Goal: Task Accomplishment & Management: Complete application form

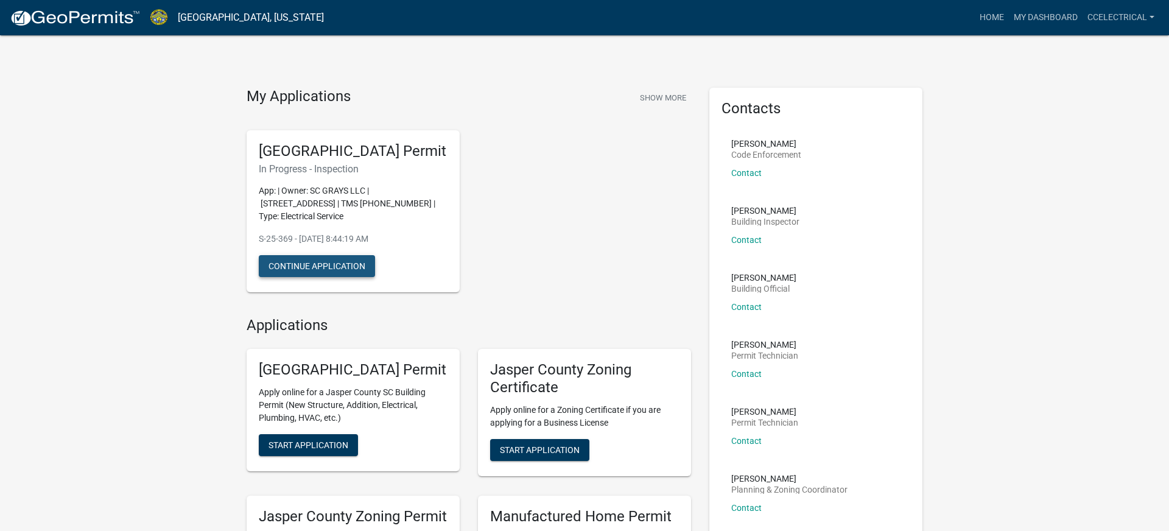
click at [345, 271] on button "Continue Application" at bounding box center [317, 266] width 116 height 22
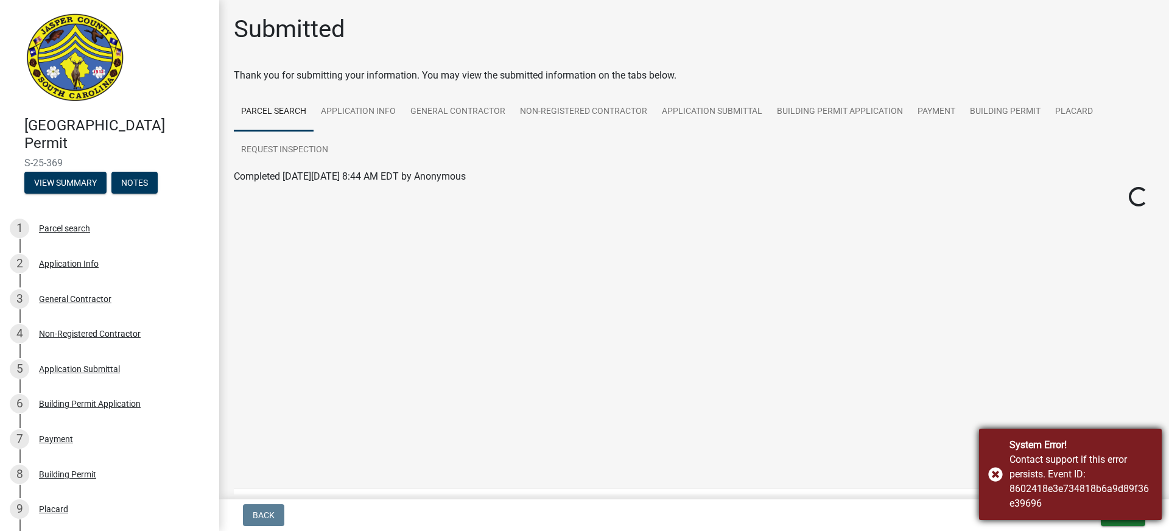
click at [998, 472] on div "System Error! Contact support if this error persists. Event ID: 8602418e3e73481…" at bounding box center [1070, 474] width 183 height 91
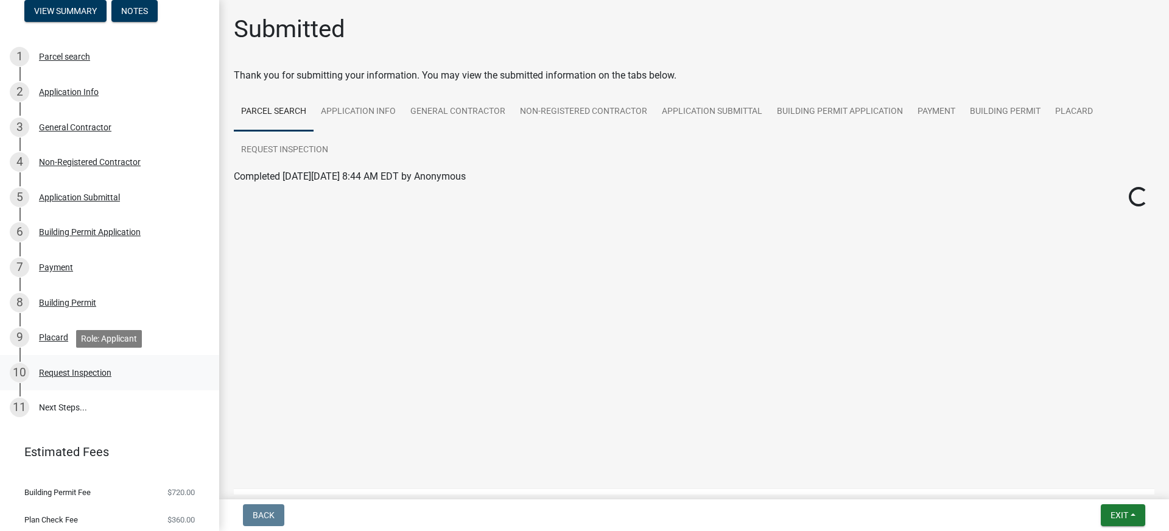
scroll to position [171, 0]
click at [53, 404] on link "11 Next Steps..." at bounding box center [109, 408] width 219 height 35
click at [55, 337] on div "Placard" at bounding box center [53, 336] width 29 height 9
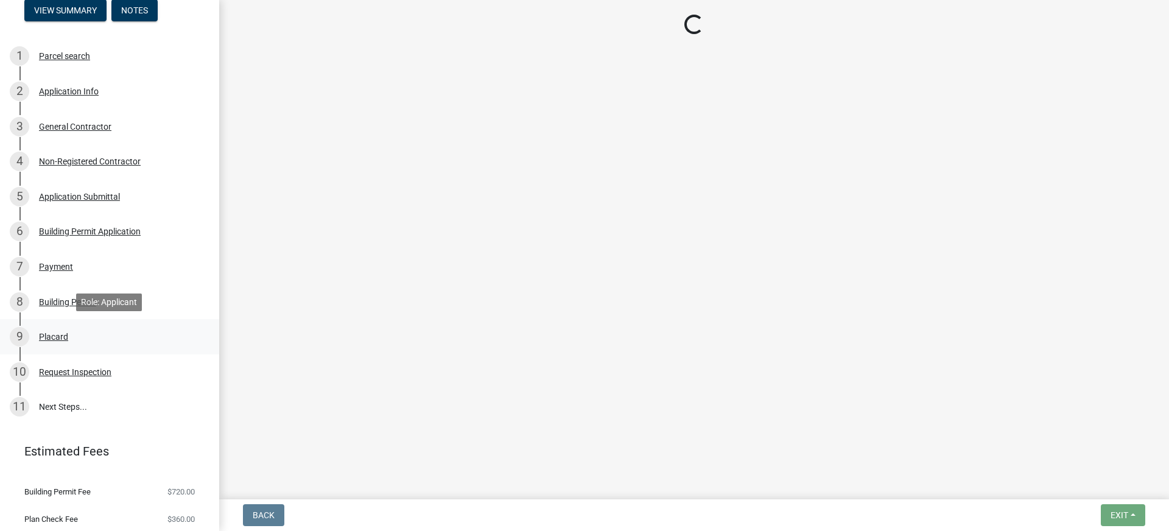
scroll to position [178, 0]
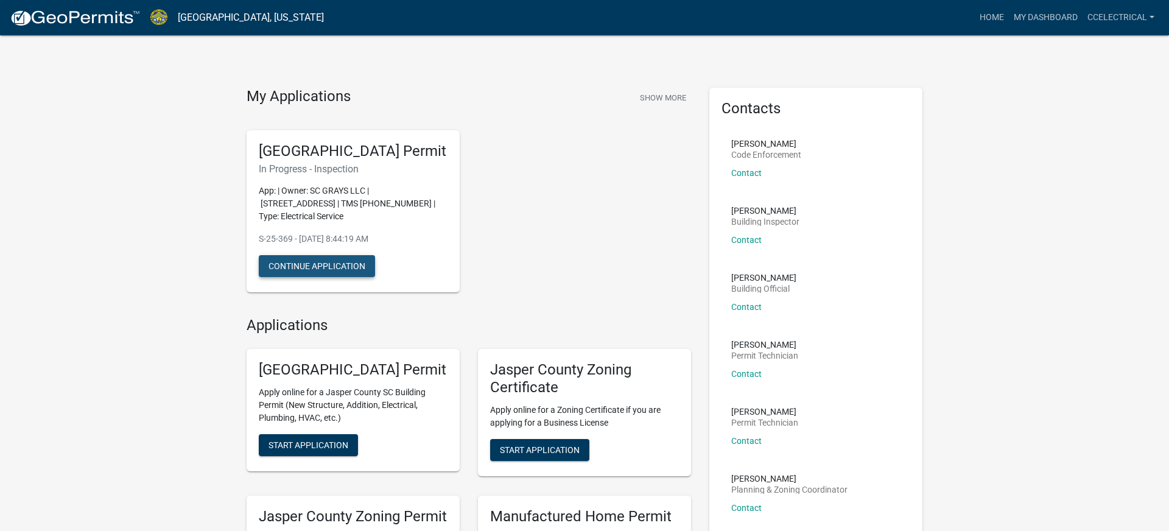
click at [329, 267] on button "Continue Application" at bounding box center [317, 266] width 116 height 22
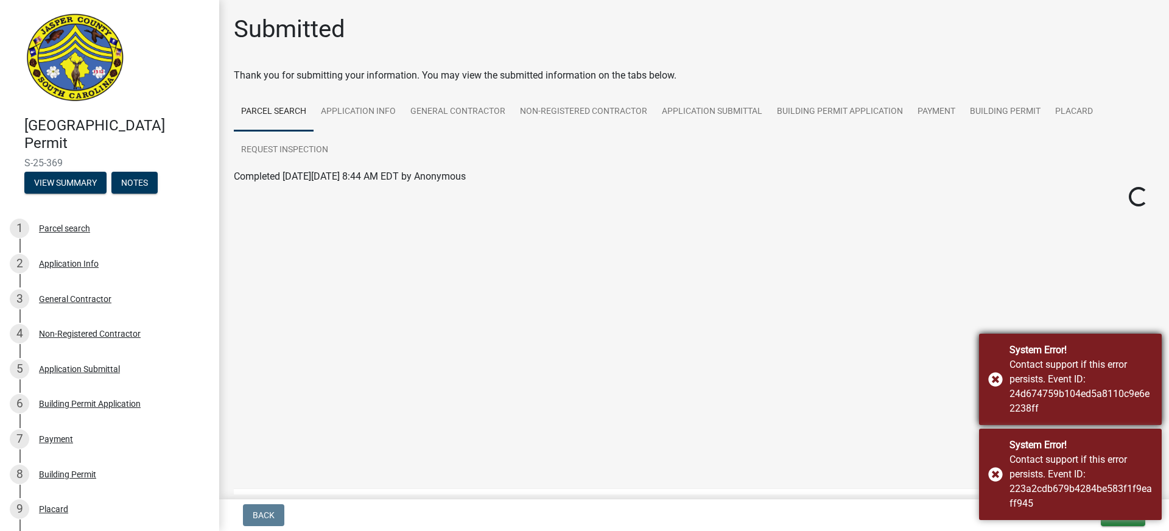
click at [997, 379] on div "System Error! Contact support if this error persists. Event ID: 24d674759b104ed…" at bounding box center [1070, 379] width 183 height 91
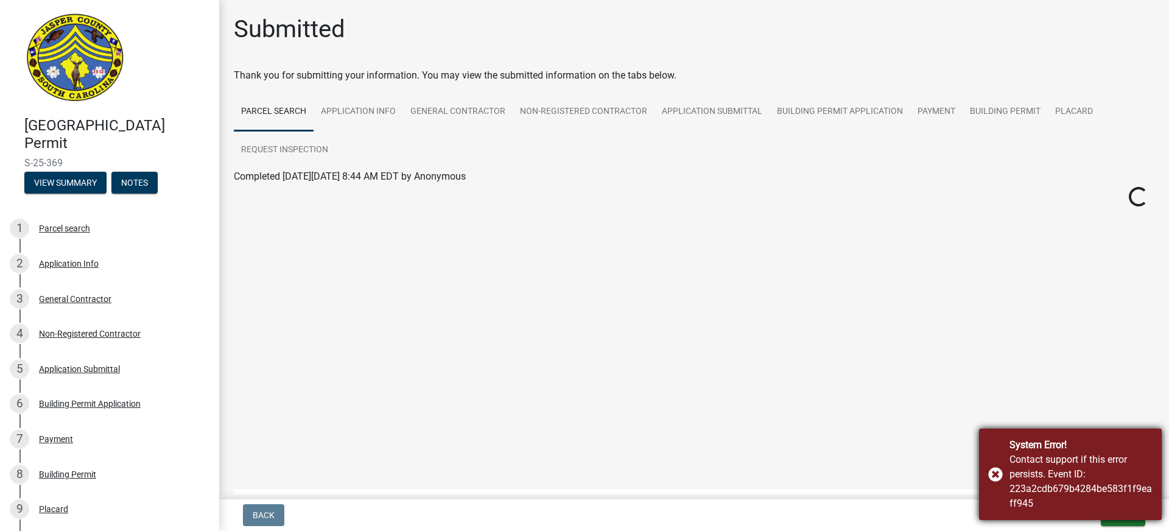
click at [996, 469] on div "System Error! Contact support if this error persists. Event ID: 223a2cdb679b428…" at bounding box center [1070, 474] width 183 height 91
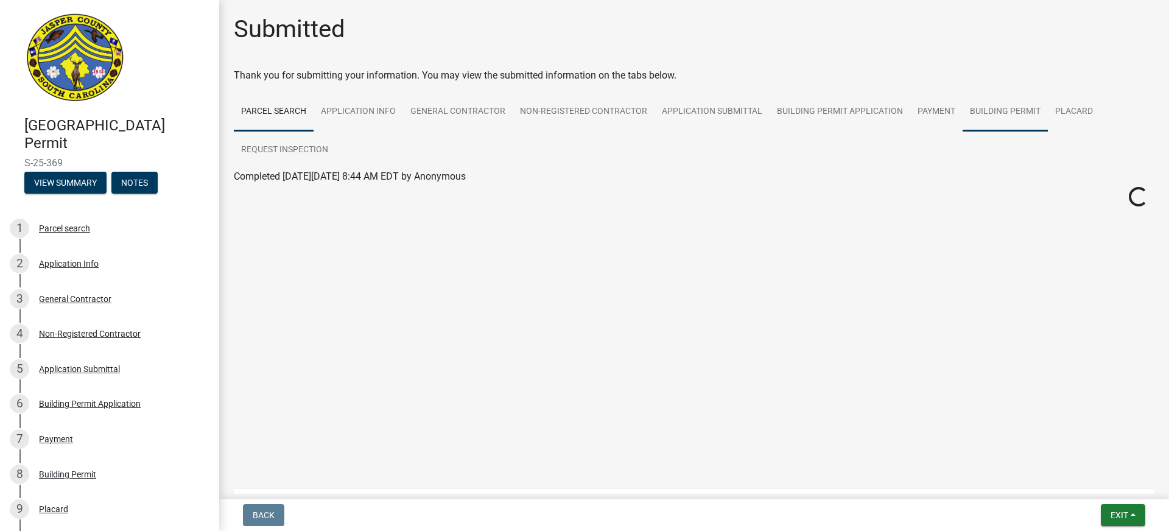
click at [1013, 111] on link "Building Permit" at bounding box center [1005, 112] width 85 height 39
click at [278, 188] on link "Building Permit" at bounding box center [267, 191] width 66 height 12
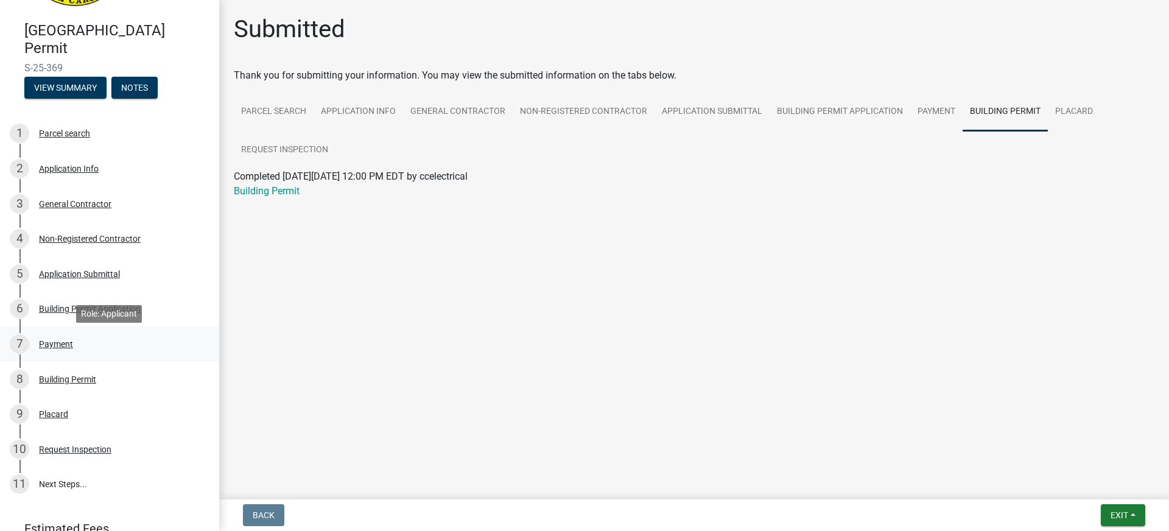
scroll to position [96, 0]
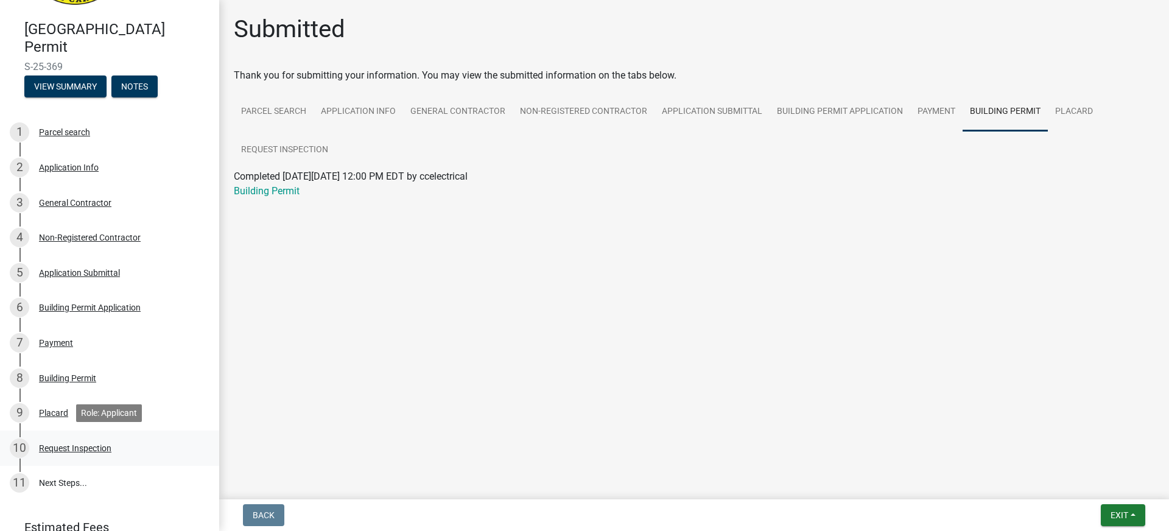
click at [79, 444] on div "Request Inspection" at bounding box center [75, 448] width 72 height 9
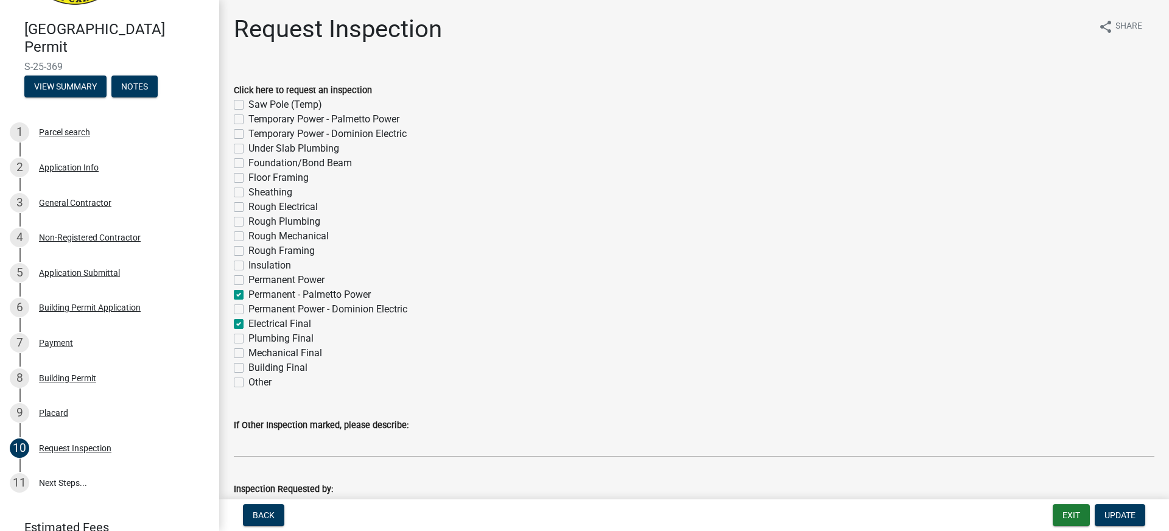
scroll to position [0, 0]
click at [48, 85] on button "View Summary" at bounding box center [65, 87] width 82 height 22
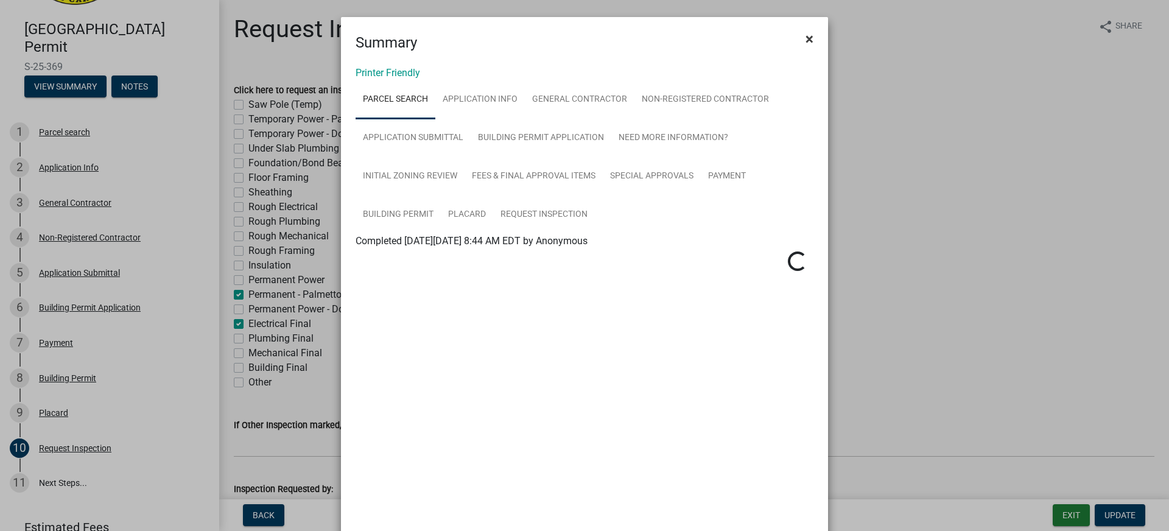
click at [810, 38] on span "×" at bounding box center [810, 38] width 8 height 17
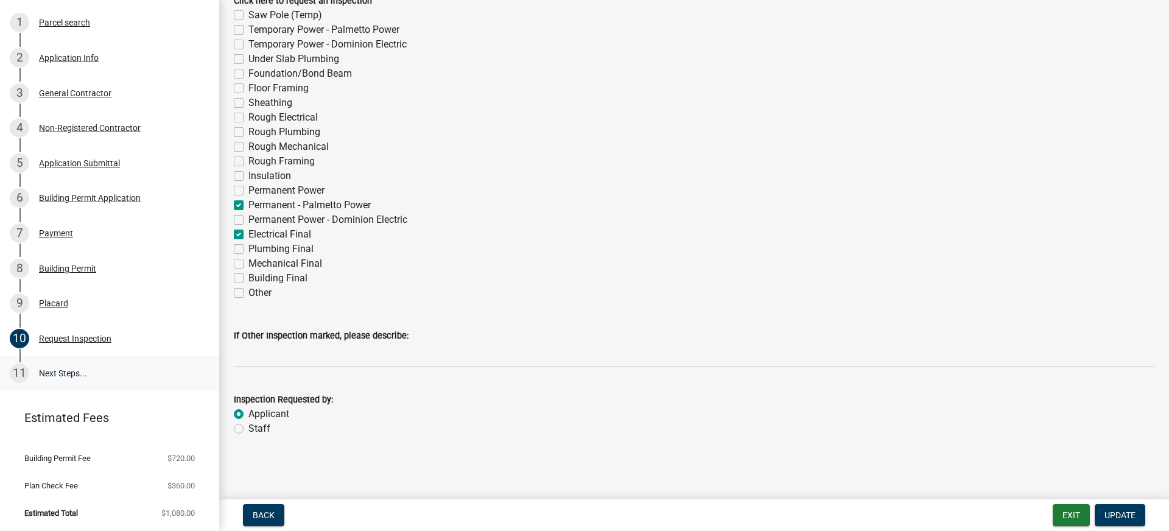
click at [57, 370] on link "11 Next Steps..." at bounding box center [109, 373] width 219 height 35
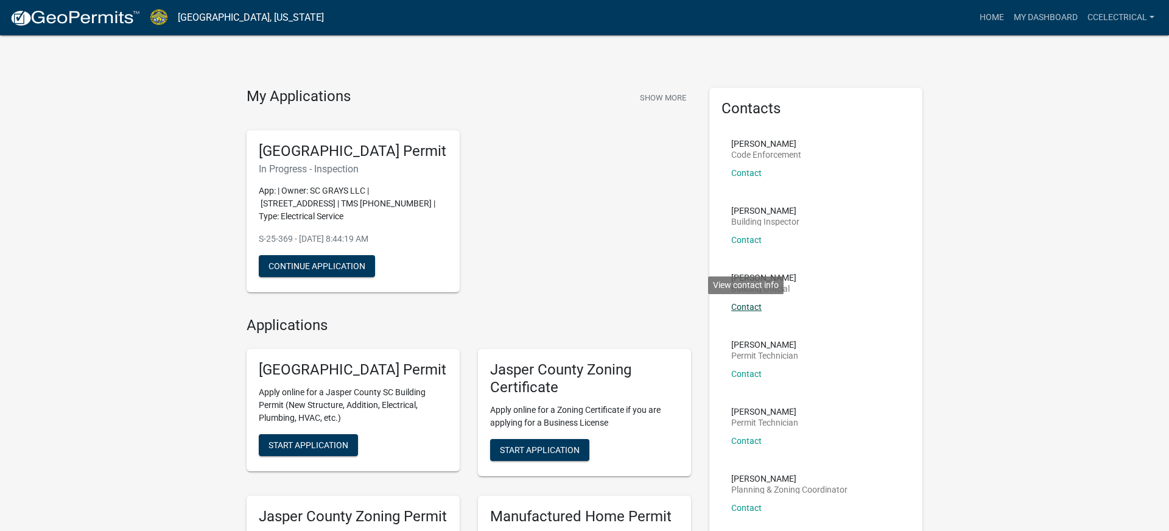
click at [743, 305] on link "Contact" at bounding box center [746, 307] width 30 height 10
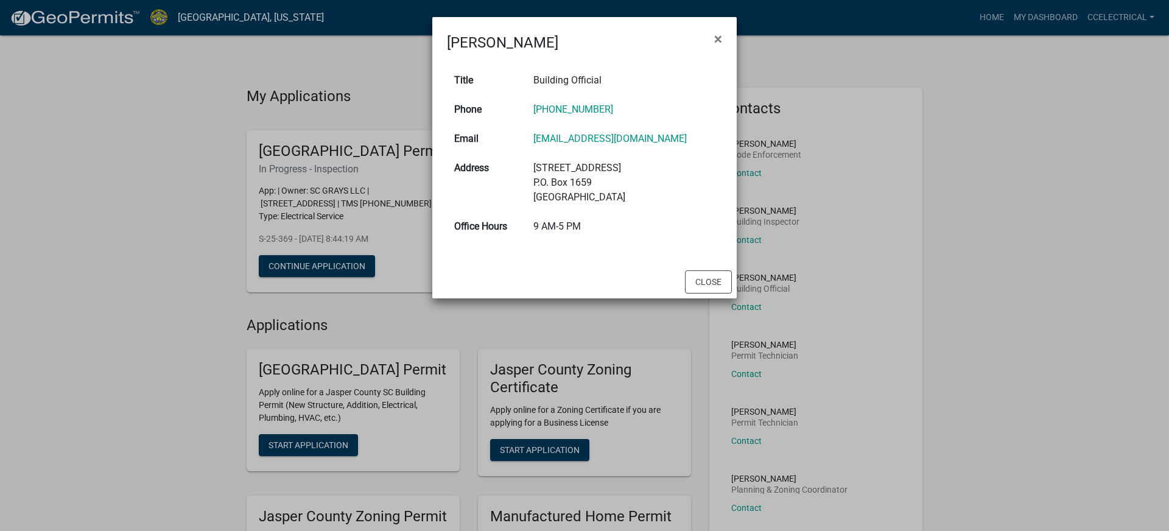
click at [742, 379] on ngb-modal-window "[PERSON_NAME] × Title Building Official Phone [PHONE_NUMBER] Email [EMAIL_ADDRE…" at bounding box center [584, 265] width 1169 height 531
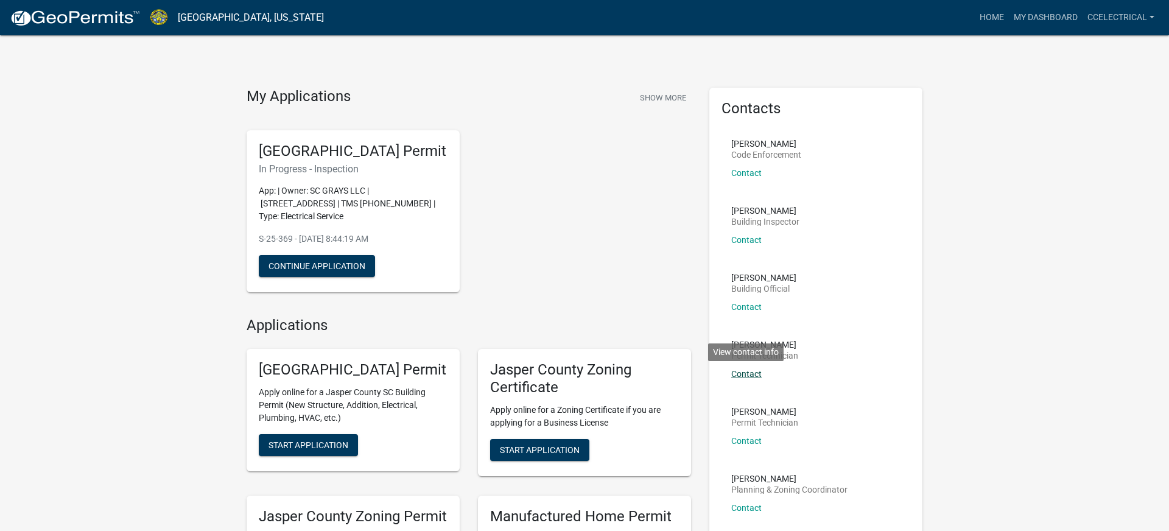
click at [740, 374] on link "Contact" at bounding box center [746, 374] width 30 height 10
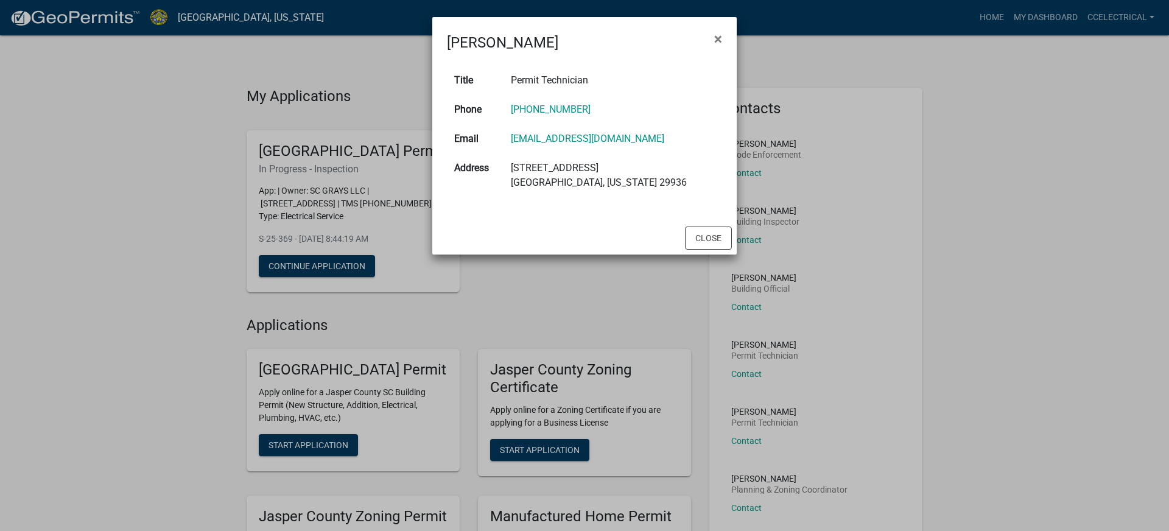
click at [740, 304] on ngb-modal-window "[PERSON_NAME] × Title Permit Technician Phone [PHONE_NUMBER] Email [EMAIL_ADDRE…" at bounding box center [584, 265] width 1169 height 531
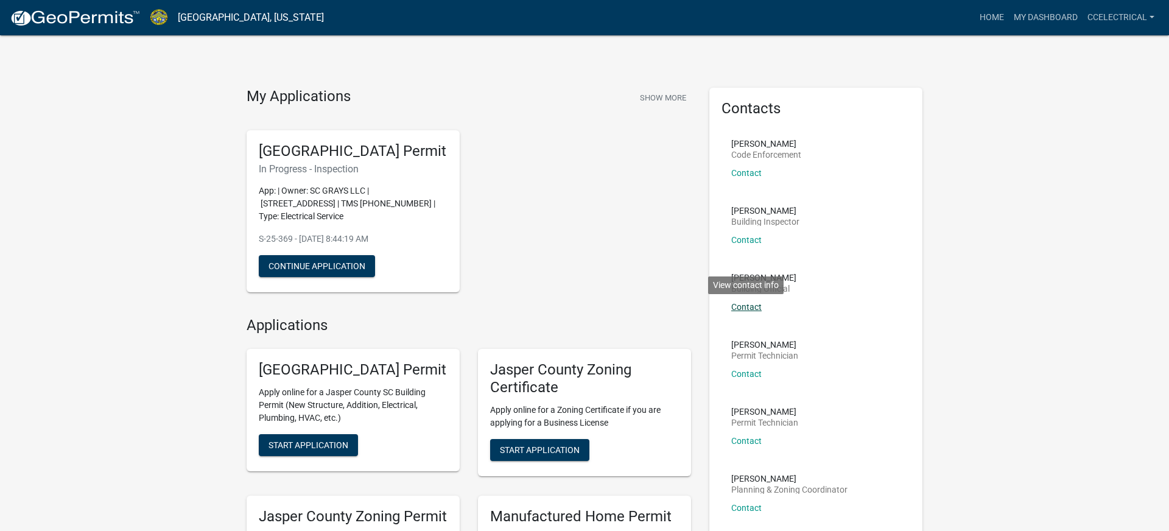
click at [740, 306] on link "Contact" at bounding box center [746, 307] width 30 height 10
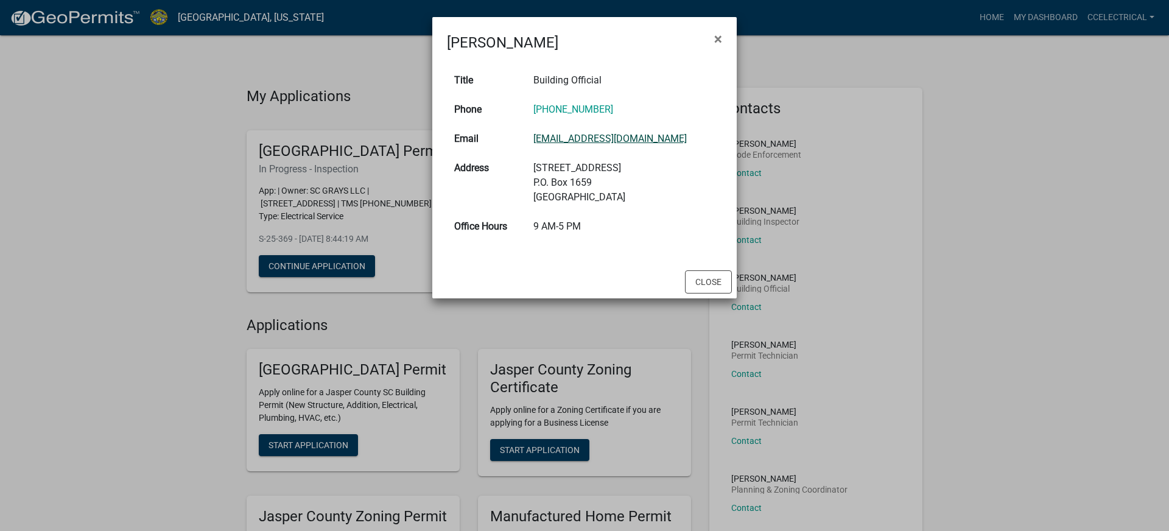
click at [581, 137] on link "[EMAIL_ADDRESS][DOMAIN_NAME]" at bounding box center [609, 139] width 153 height 12
